Goal: Book appointment/travel/reservation

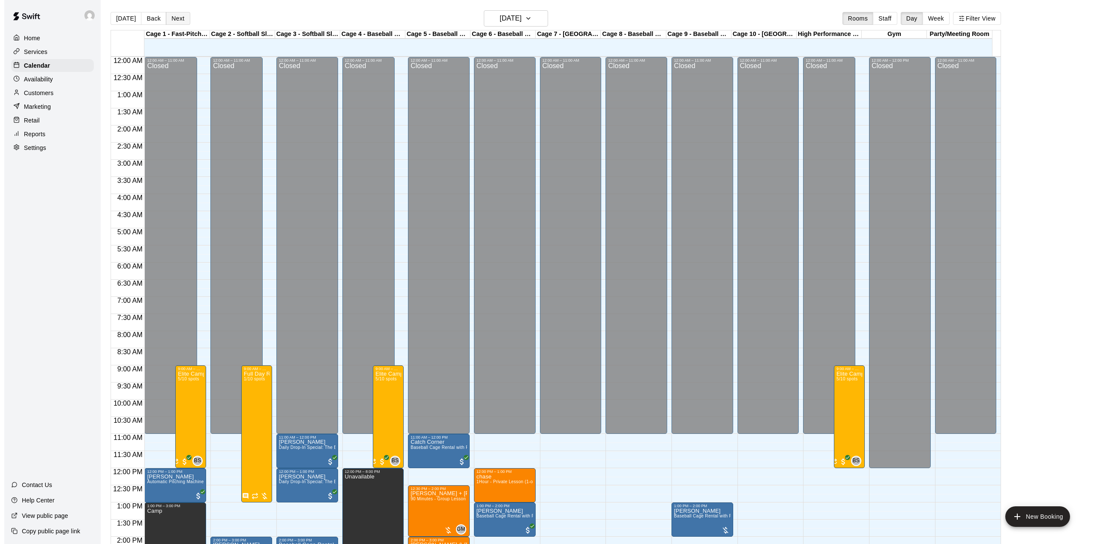
scroll to position [300, 0]
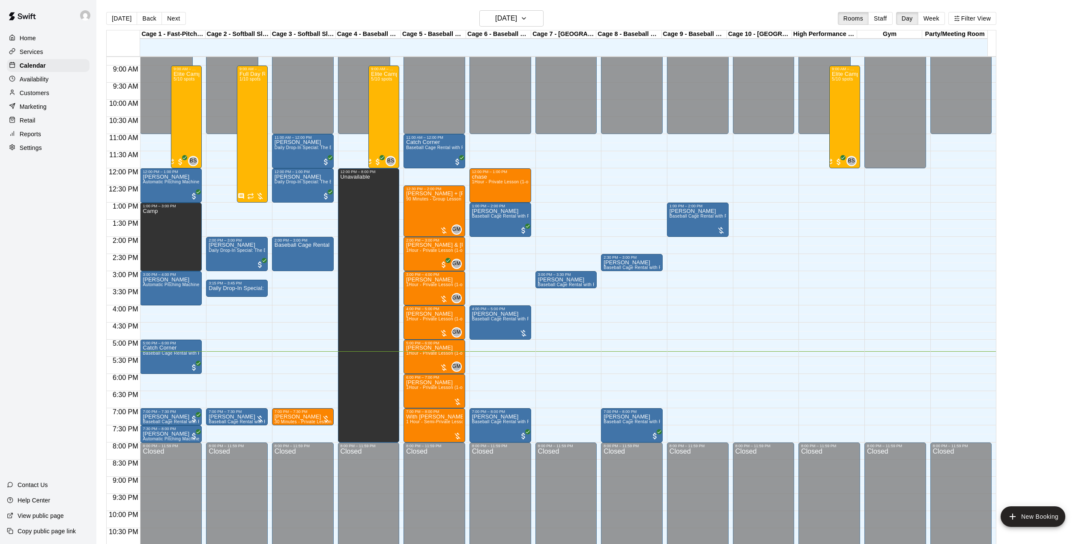
click at [172, 13] on button "Next" at bounding box center [174, 18] width 24 height 13
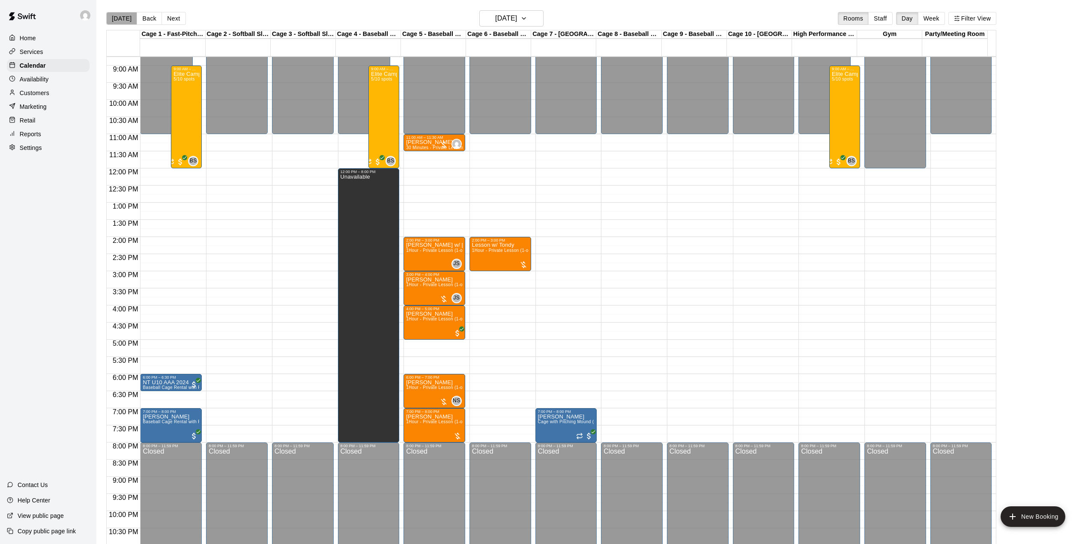
click at [128, 17] on button "[DATE]" at bounding box center [121, 18] width 31 height 13
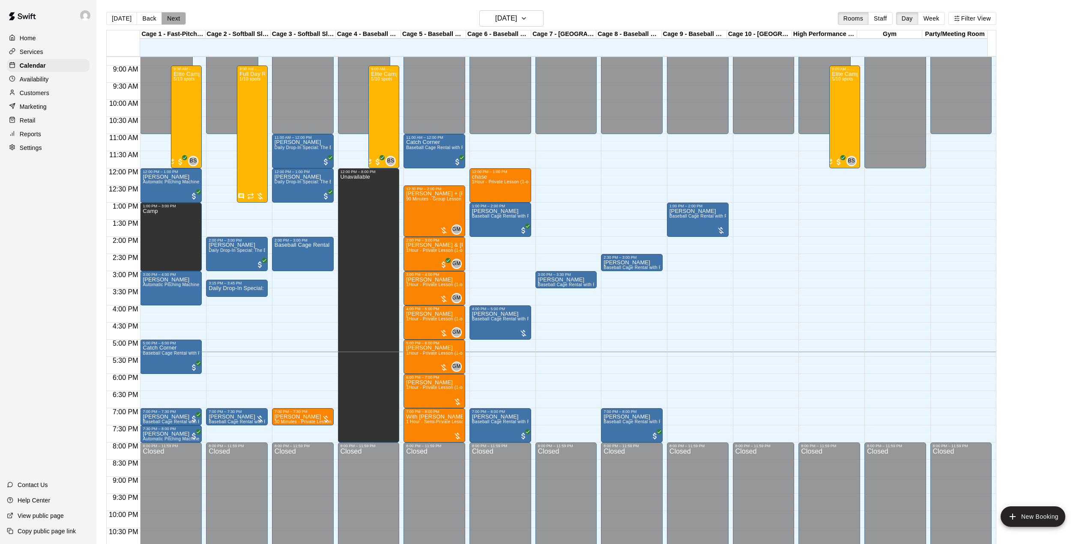
click at [176, 18] on button "Next" at bounding box center [174, 18] width 24 height 13
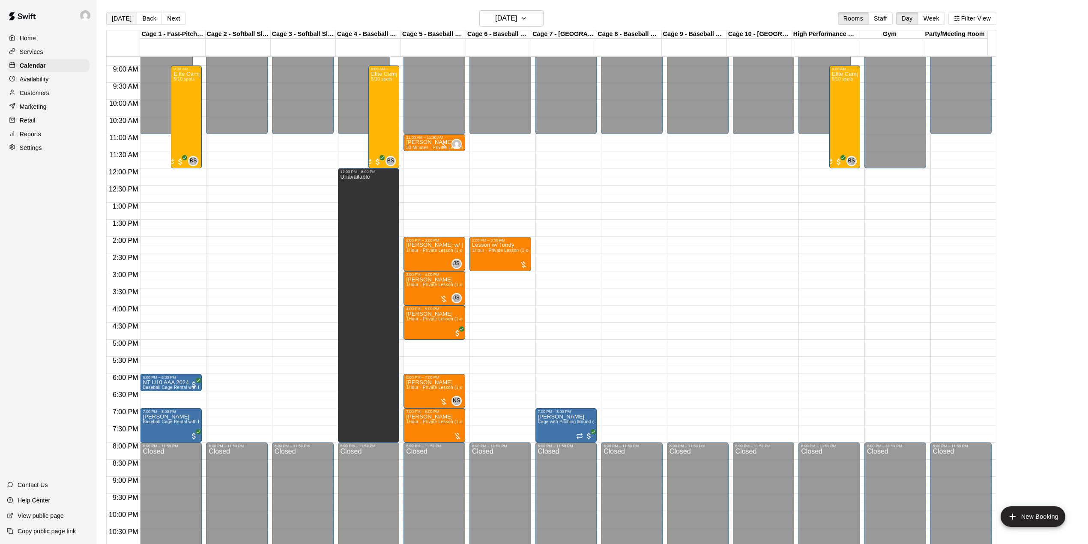
click at [131, 16] on button "[DATE]" at bounding box center [121, 18] width 31 height 13
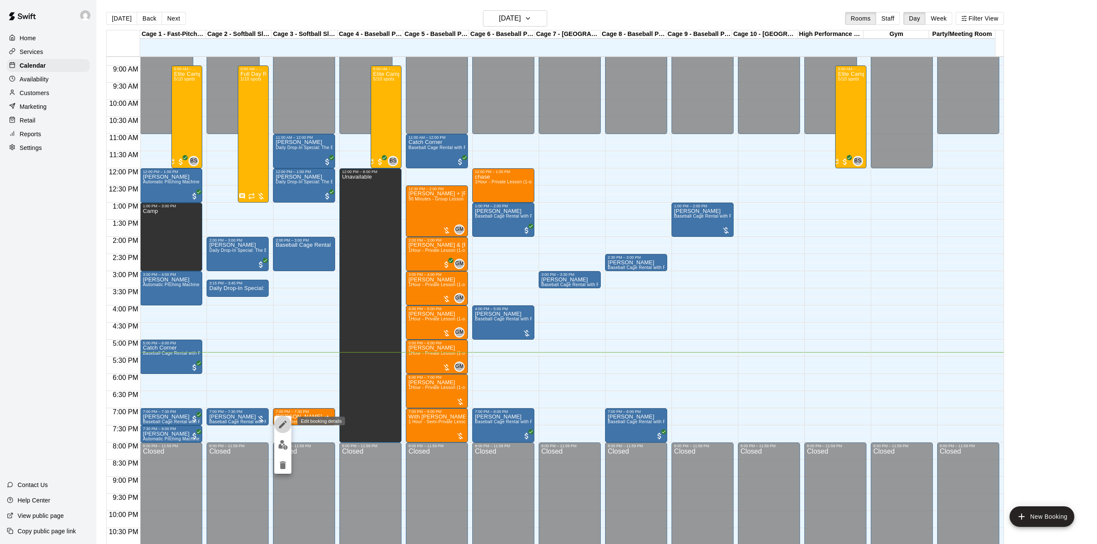
click at [285, 423] on icon "edit" at bounding box center [283, 424] width 10 height 10
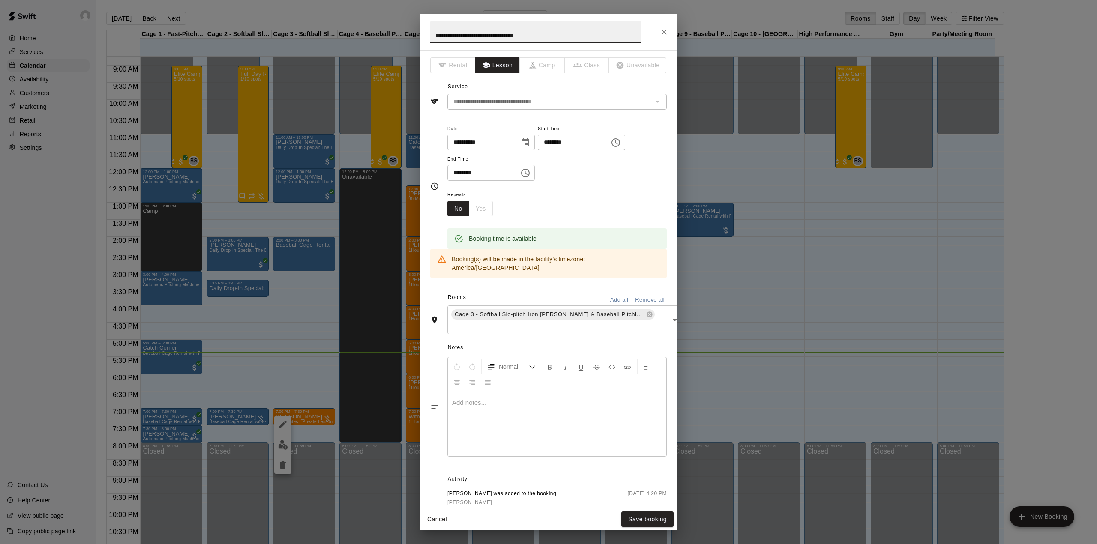
click at [529, 144] on icon "Choose date, selected date is Aug 20, 2025" at bounding box center [525, 142] width 8 height 9
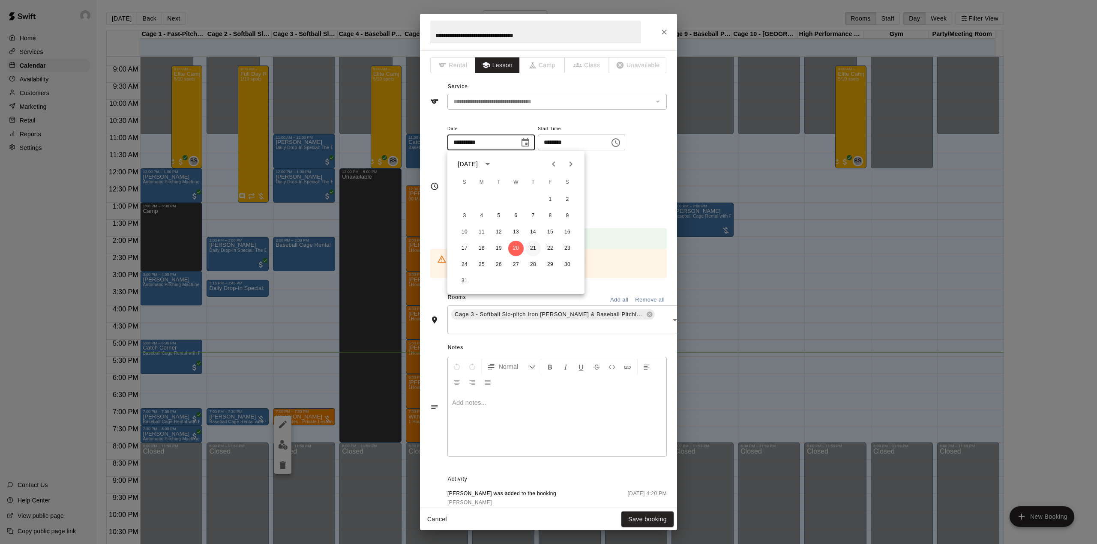
click at [534, 246] on button "21" at bounding box center [532, 248] width 15 height 15
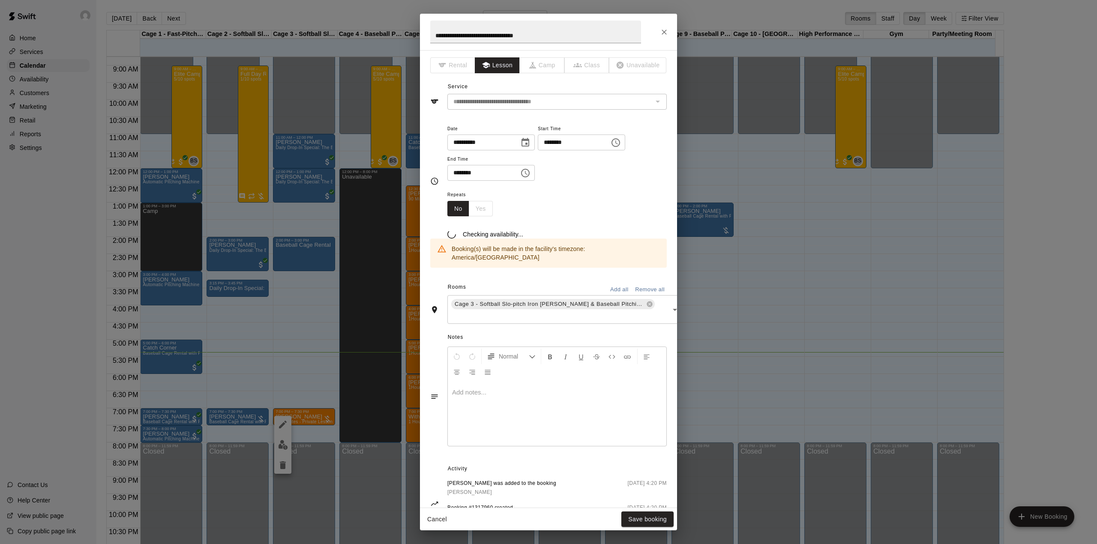
type input "**********"
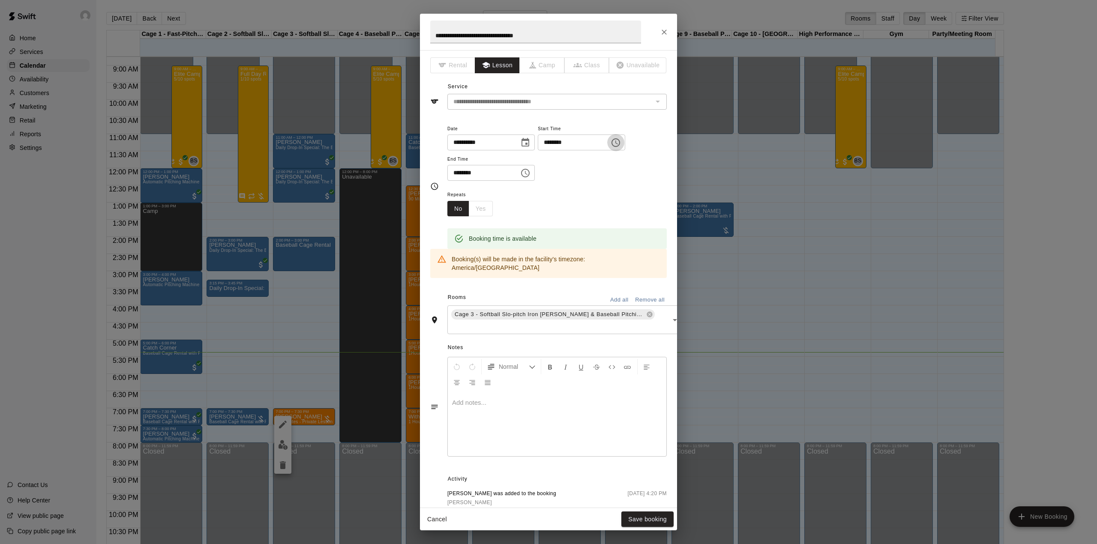
click at [621, 141] on icon "Choose time, selected time is 7:00 PM" at bounding box center [615, 143] width 10 height 10
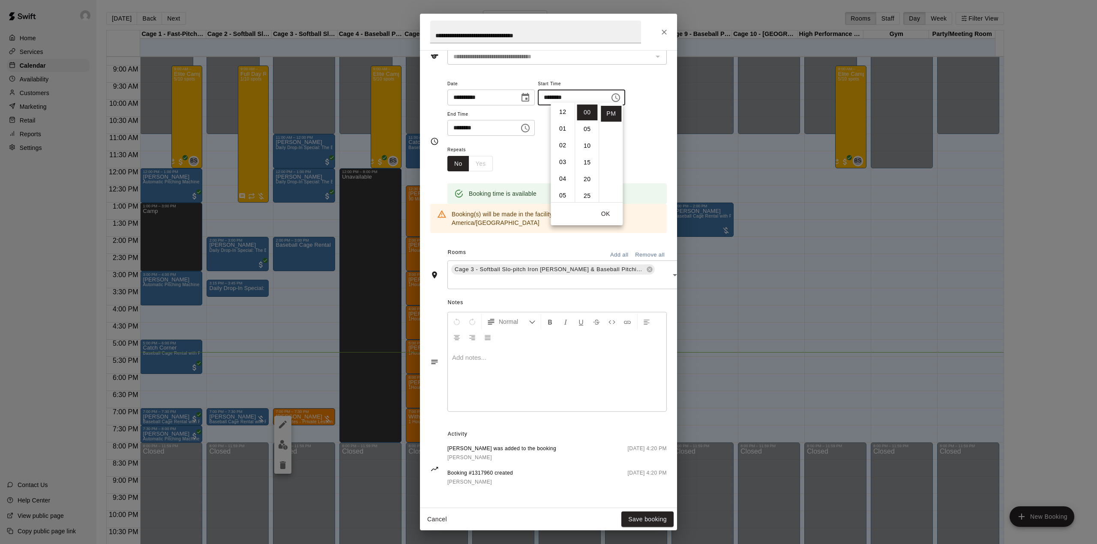
scroll to position [0, 0]
click at [564, 126] on li "01" at bounding box center [562, 129] width 21 height 16
type input "********"
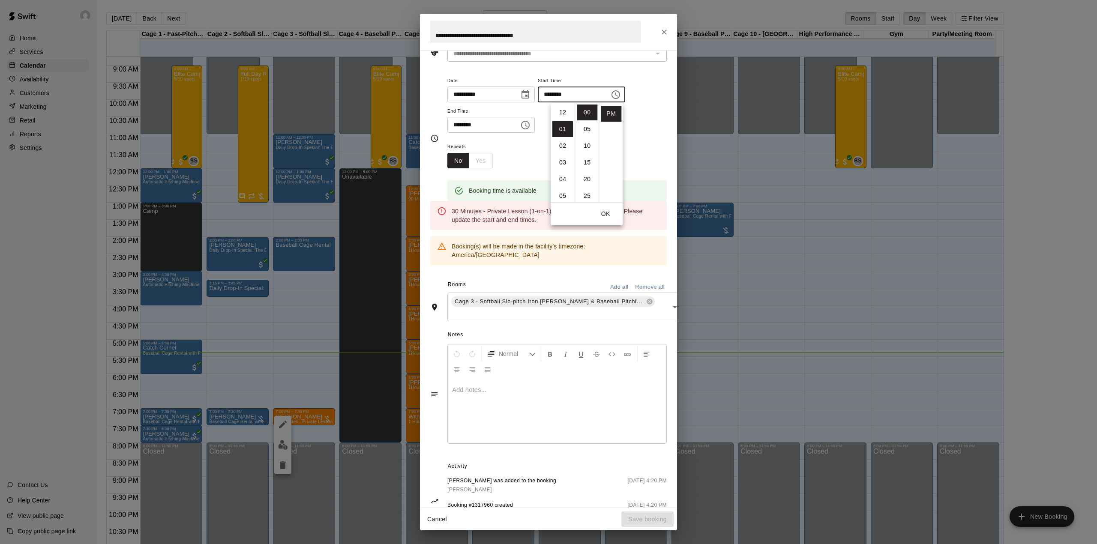
scroll to position [16, 0]
click at [534, 126] on button "Choose time, selected time is 7:30 PM" at bounding box center [525, 125] width 17 height 17
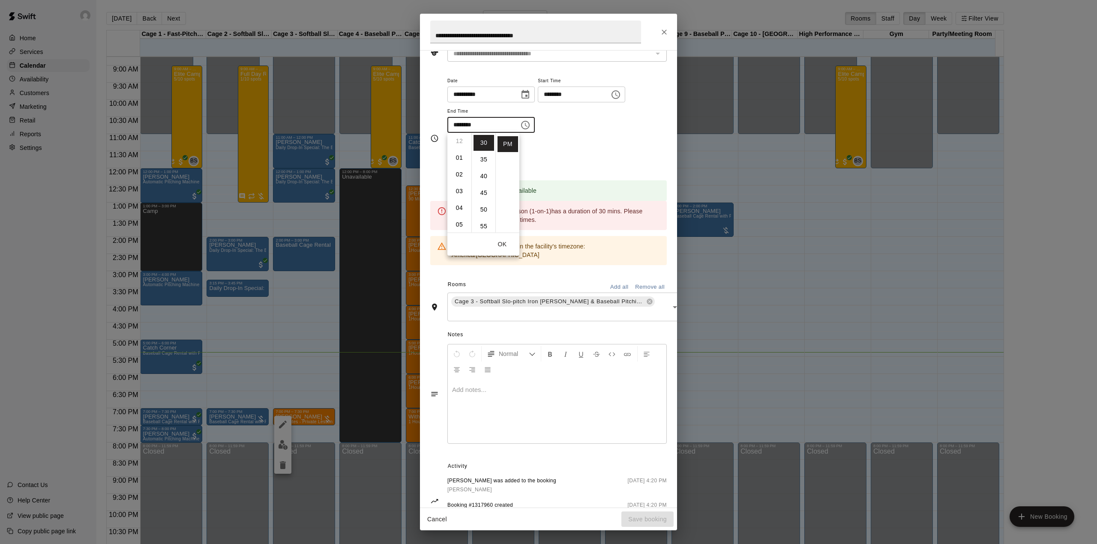
scroll to position [0, 0]
click at [457, 160] on li "01" at bounding box center [459, 160] width 21 height 16
type input "********"
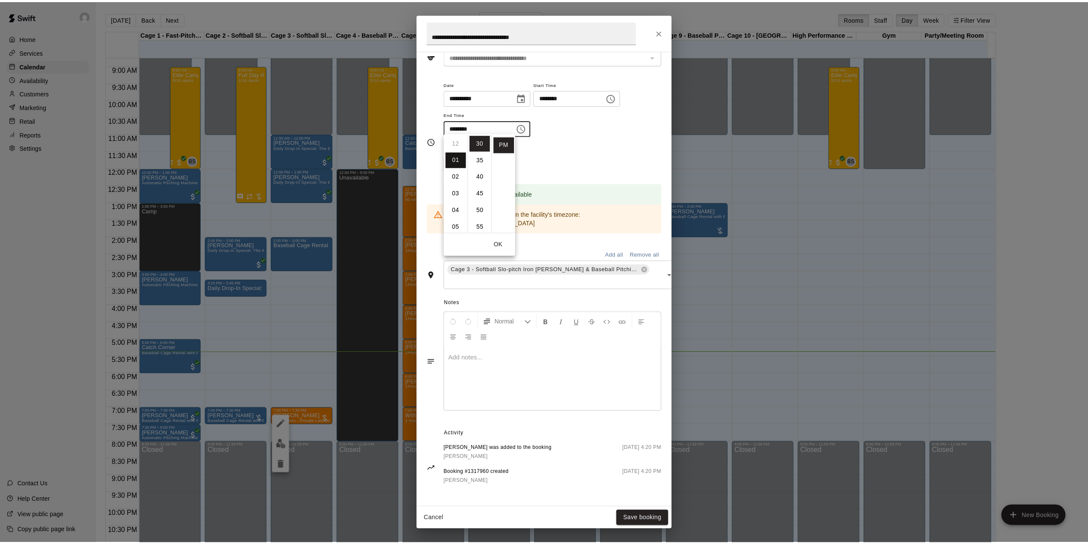
scroll to position [16, 0]
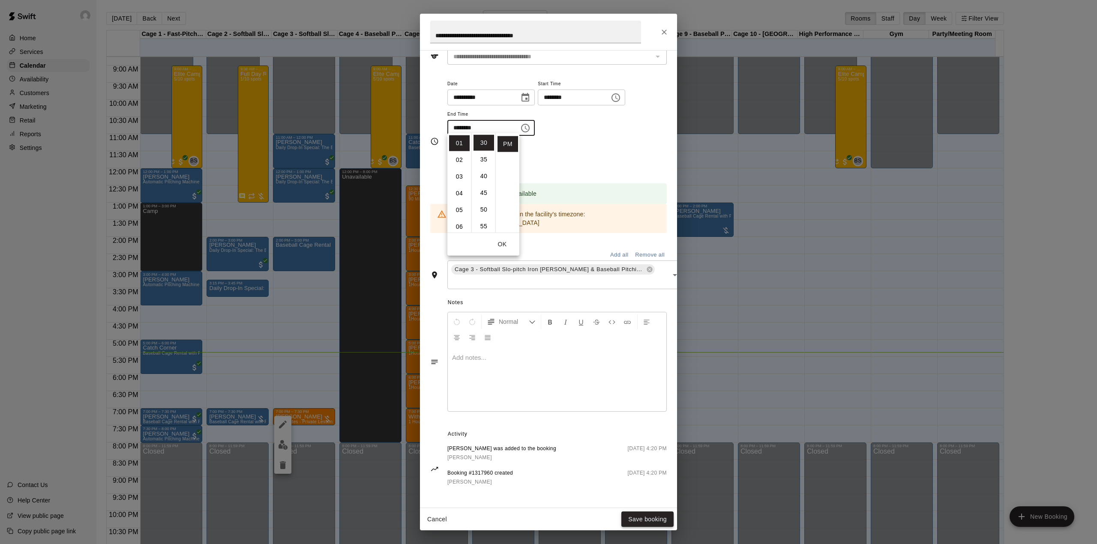
click at [649, 518] on button "Save booking" at bounding box center [647, 520] width 52 height 16
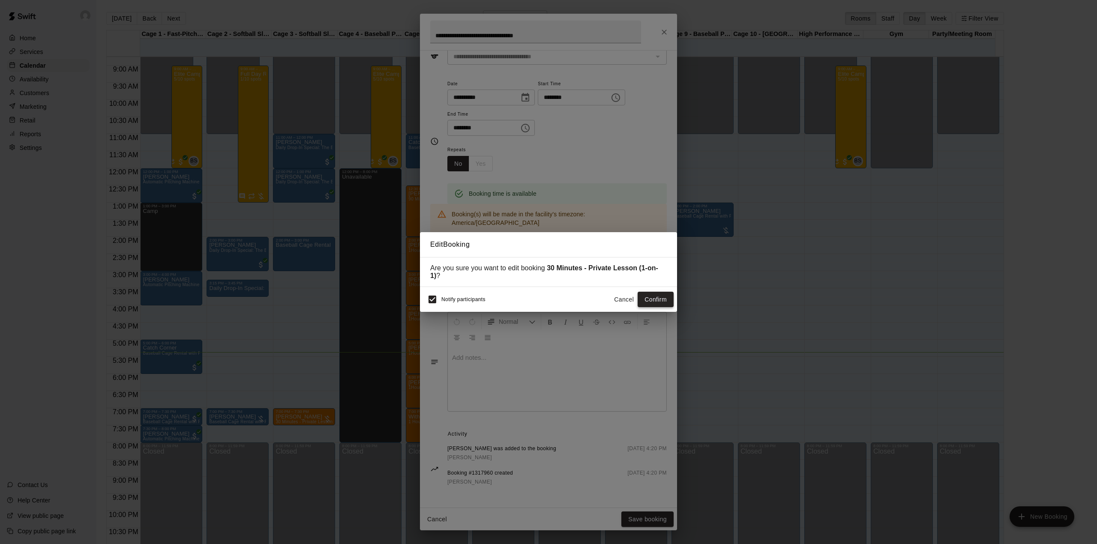
click at [664, 300] on button "Confirm" at bounding box center [655, 300] width 36 height 16
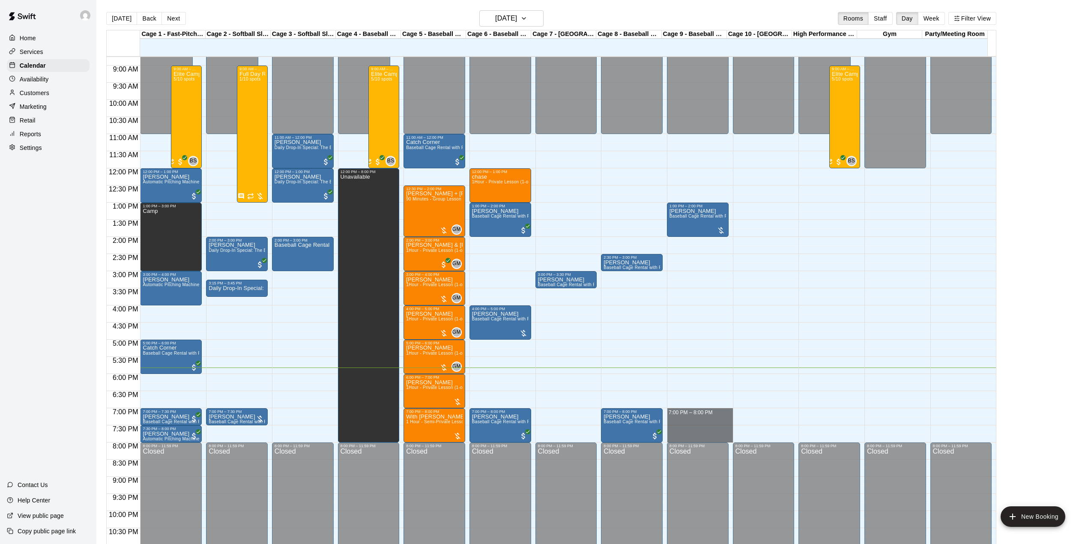
drag, startPoint x: 694, startPoint y: 411, endPoint x: 690, endPoint y: 437, distance: 26.1
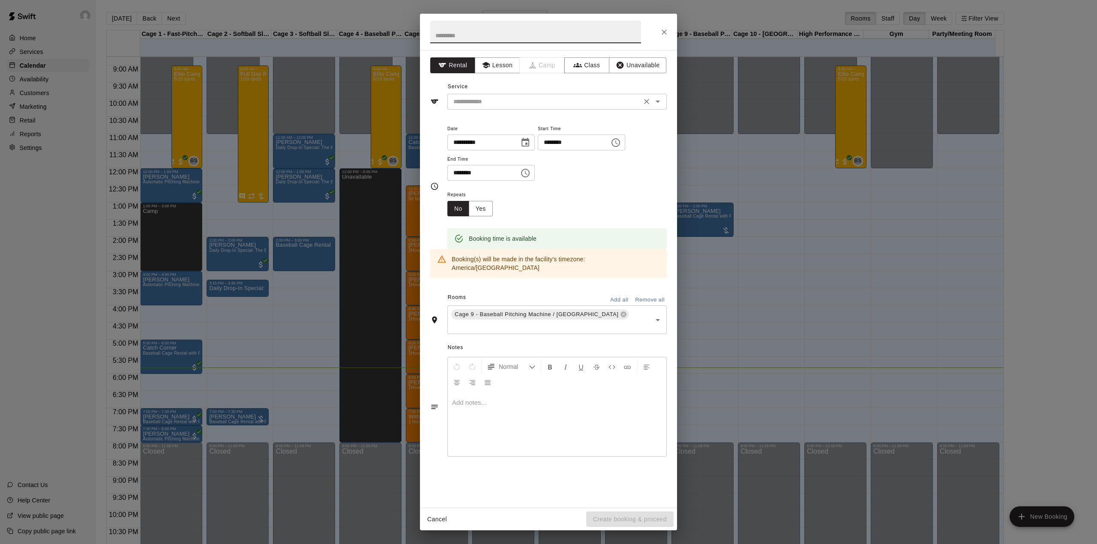
click at [513, 97] on input "text" at bounding box center [544, 101] width 189 height 11
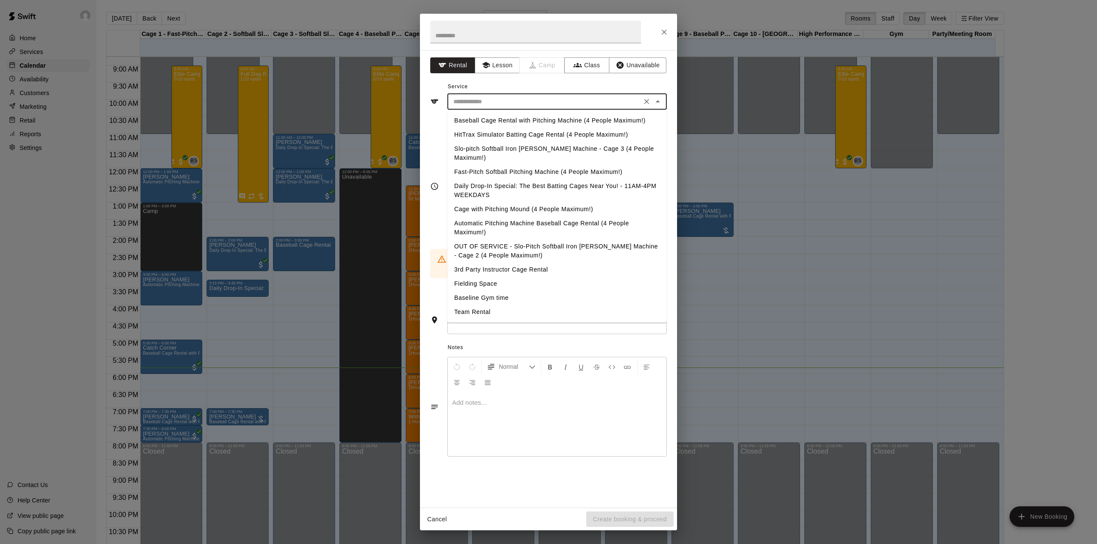
click at [505, 120] on li "Baseball Cage Rental with Pitching Machine (4 People Maximum!)" at bounding box center [556, 121] width 219 height 14
type input "**********"
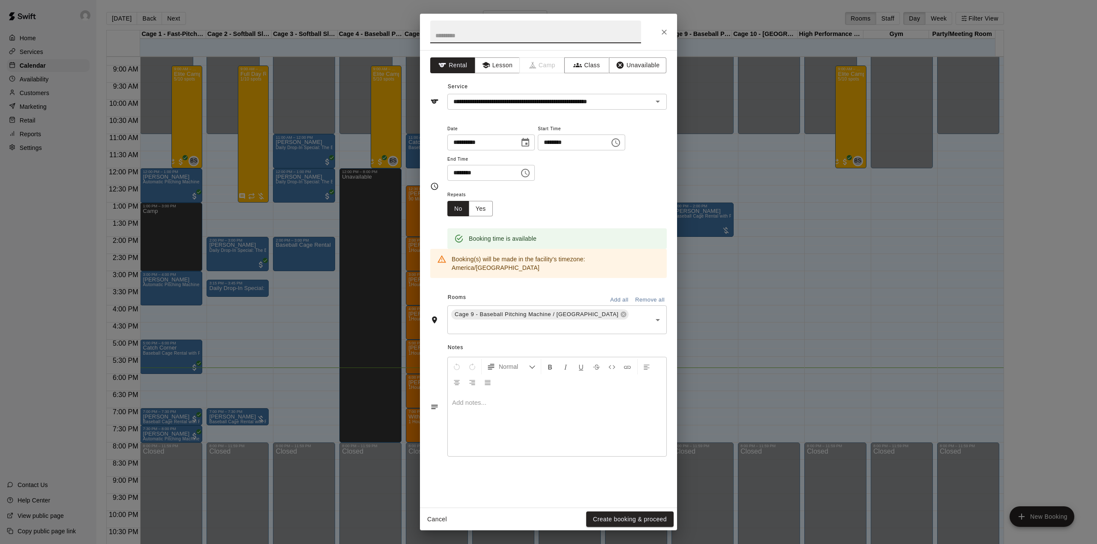
click at [485, 35] on input "text" at bounding box center [535, 32] width 211 height 23
type input "**********"
click at [618, 517] on button "Create booking & proceed" at bounding box center [629, 520] width 87 height 16
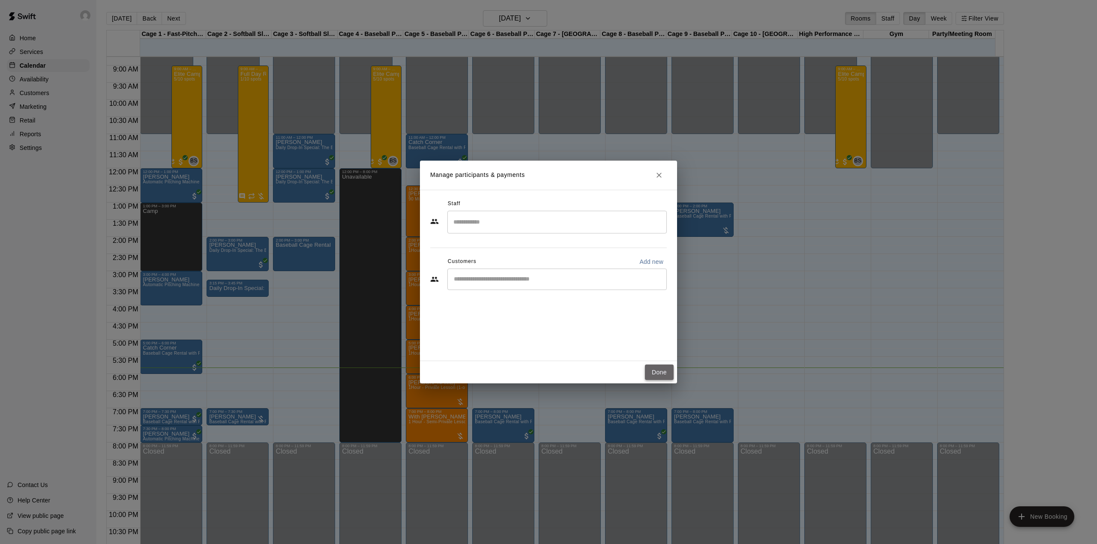
click at [664, 371] on button "Done" at bounding box center [659, 373] width 29 height 16
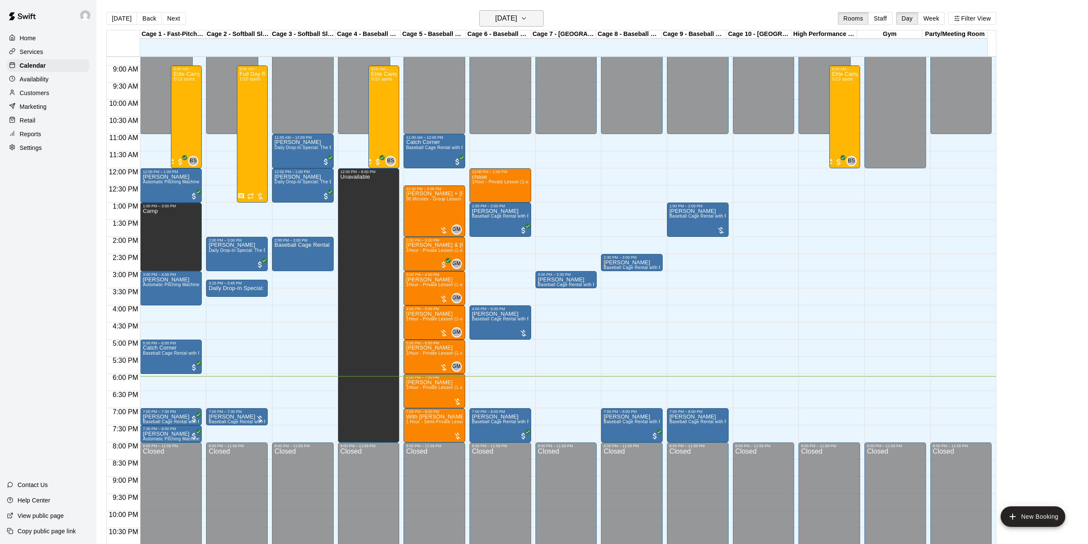
click at [499, 11] on button "[DATE]" at bounding box center [511, 18] width 64 height 16
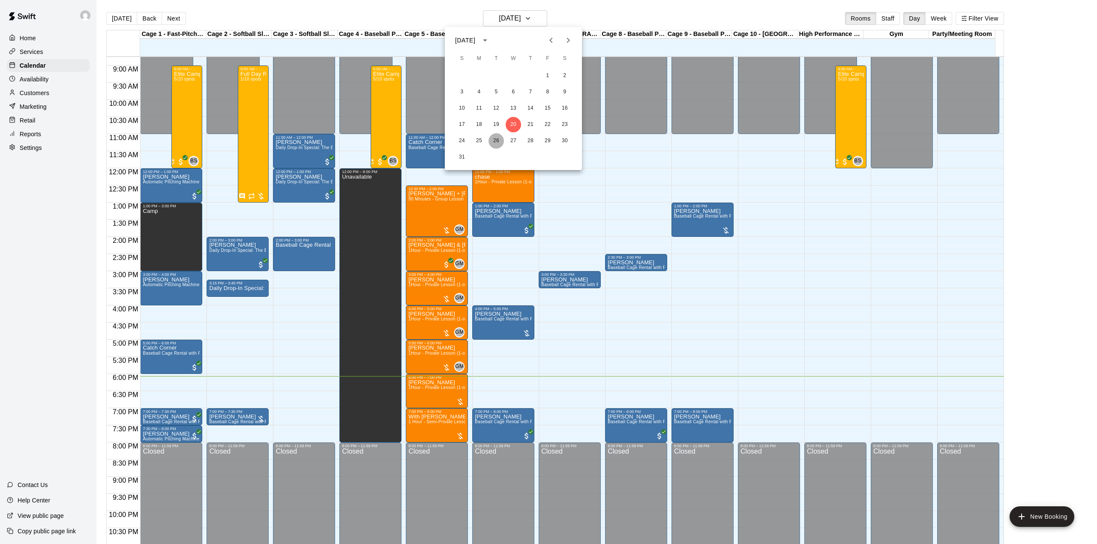
click at [497, 141] on button "26" at bounding box center [495, 140] width 15 height 15
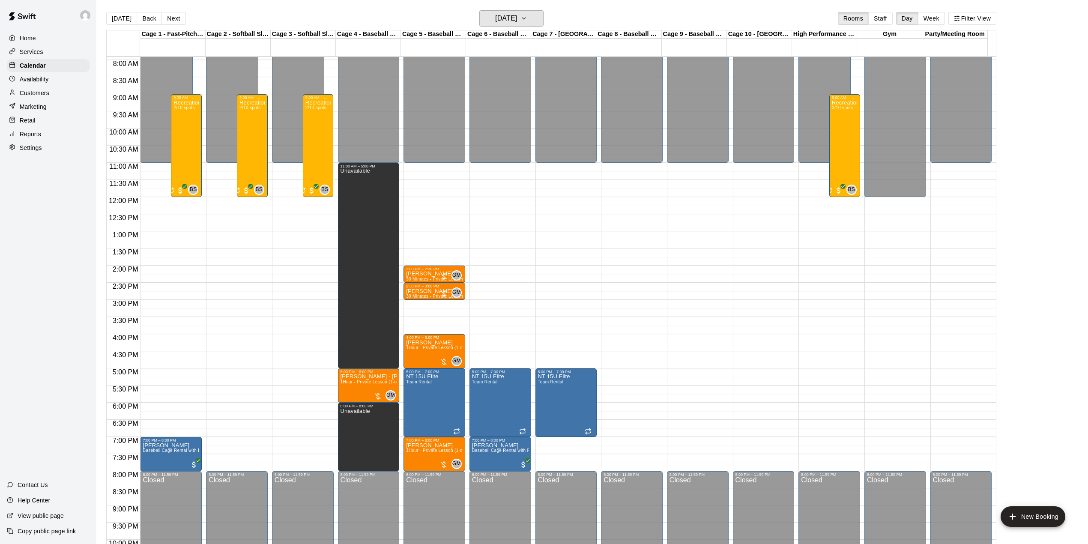
scroll to position [242, 0]
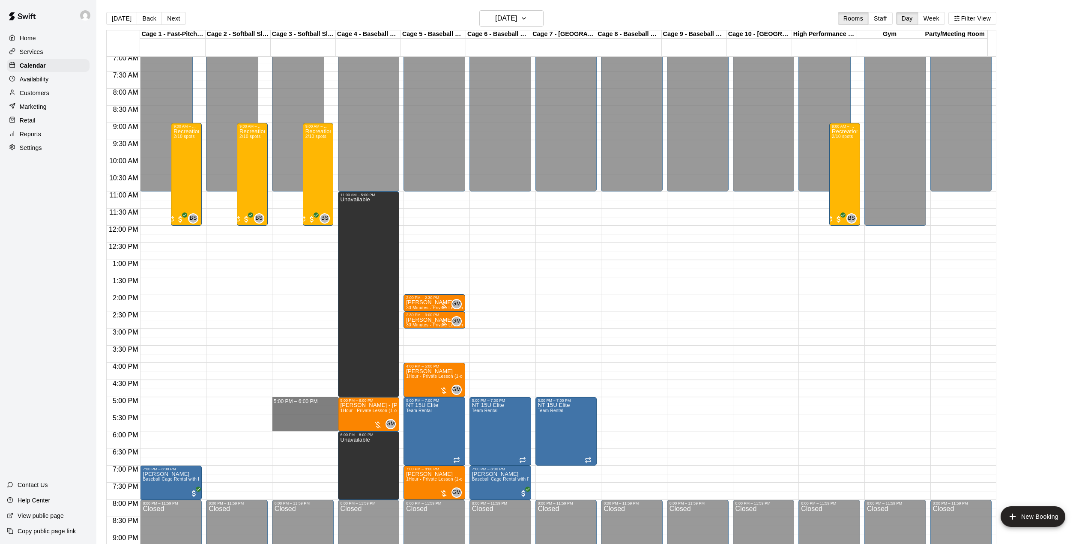
drag, startPoint x: 280, startPoint y: 401, endPoint x: 281, endPoint y: 428, distance: 27.5
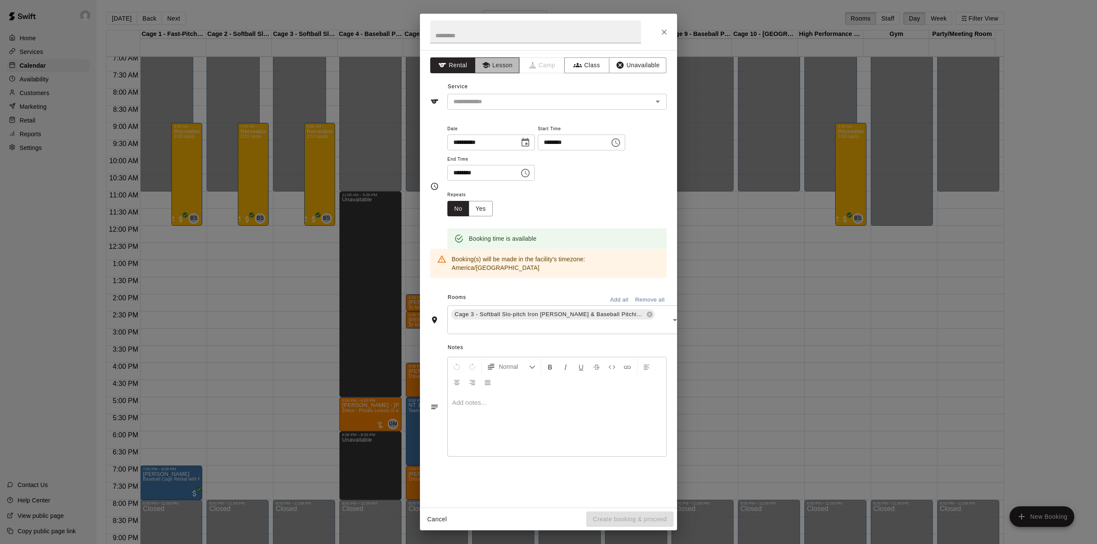
click at [492, 62] on button "Lesson" at bounding box center [497, 65] width 45 height 16
click at [501, 98] on input "text" at bounding box center [544, 101] width 189 height 11
click at [663, 30] on icon "Close" at bounding box center [664, 32] width 9 height 9
